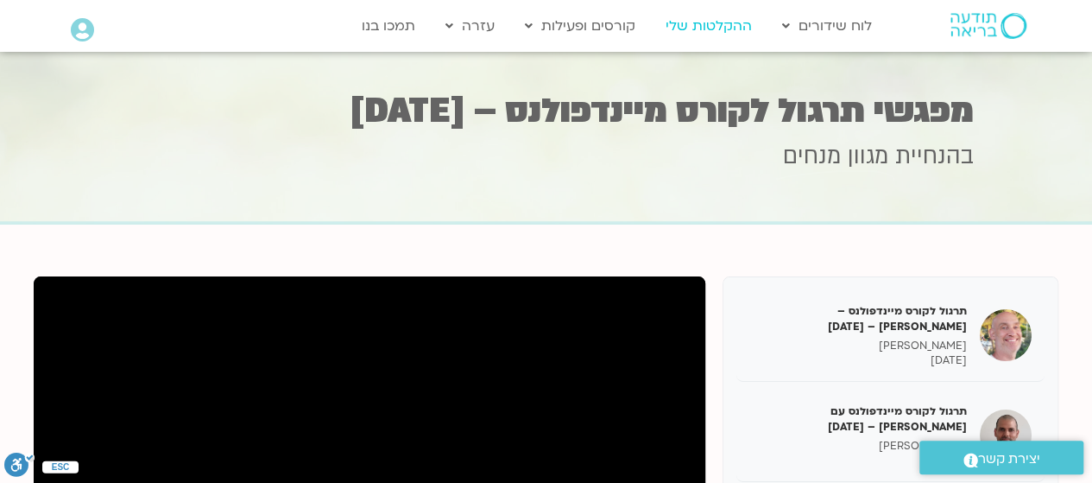
click at [723, 26] on link "ההקלטות שלי" at bounding box center [709, 25] width 104 height 33
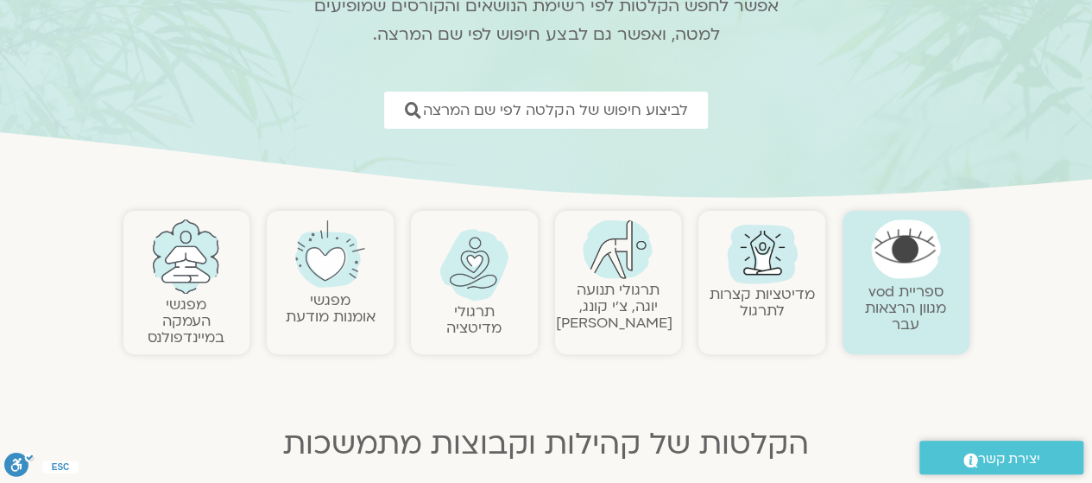
scroll to position [186, 0]
click at [493, 262] on img at bounding box center [474, 263] width 70 height 72
